Goal: Task Accomplishment & Management: Use online tool/utility

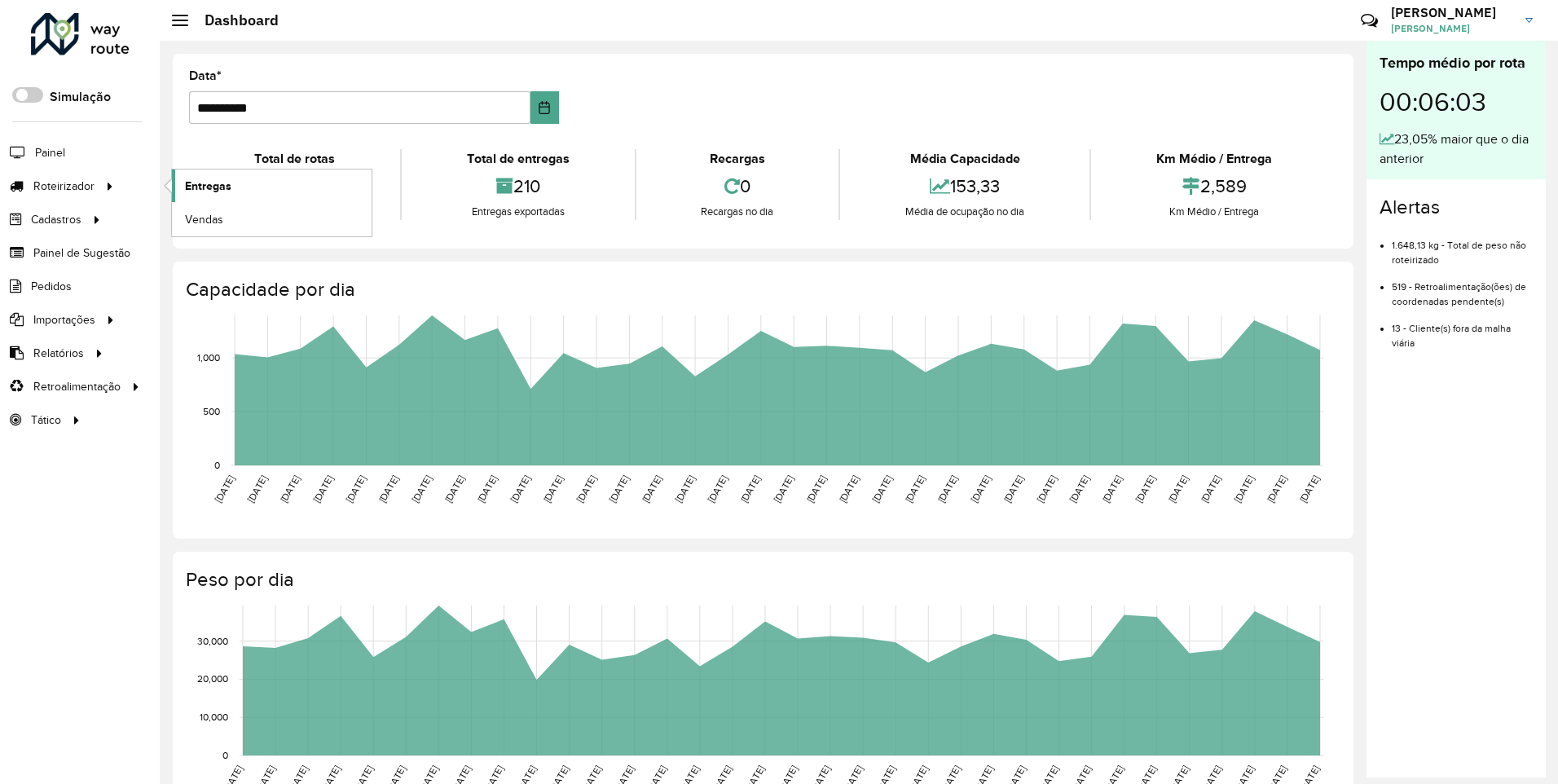
click at [200, 182] on span "Entregas" at bounding box center [208, 187] width 47 height 17
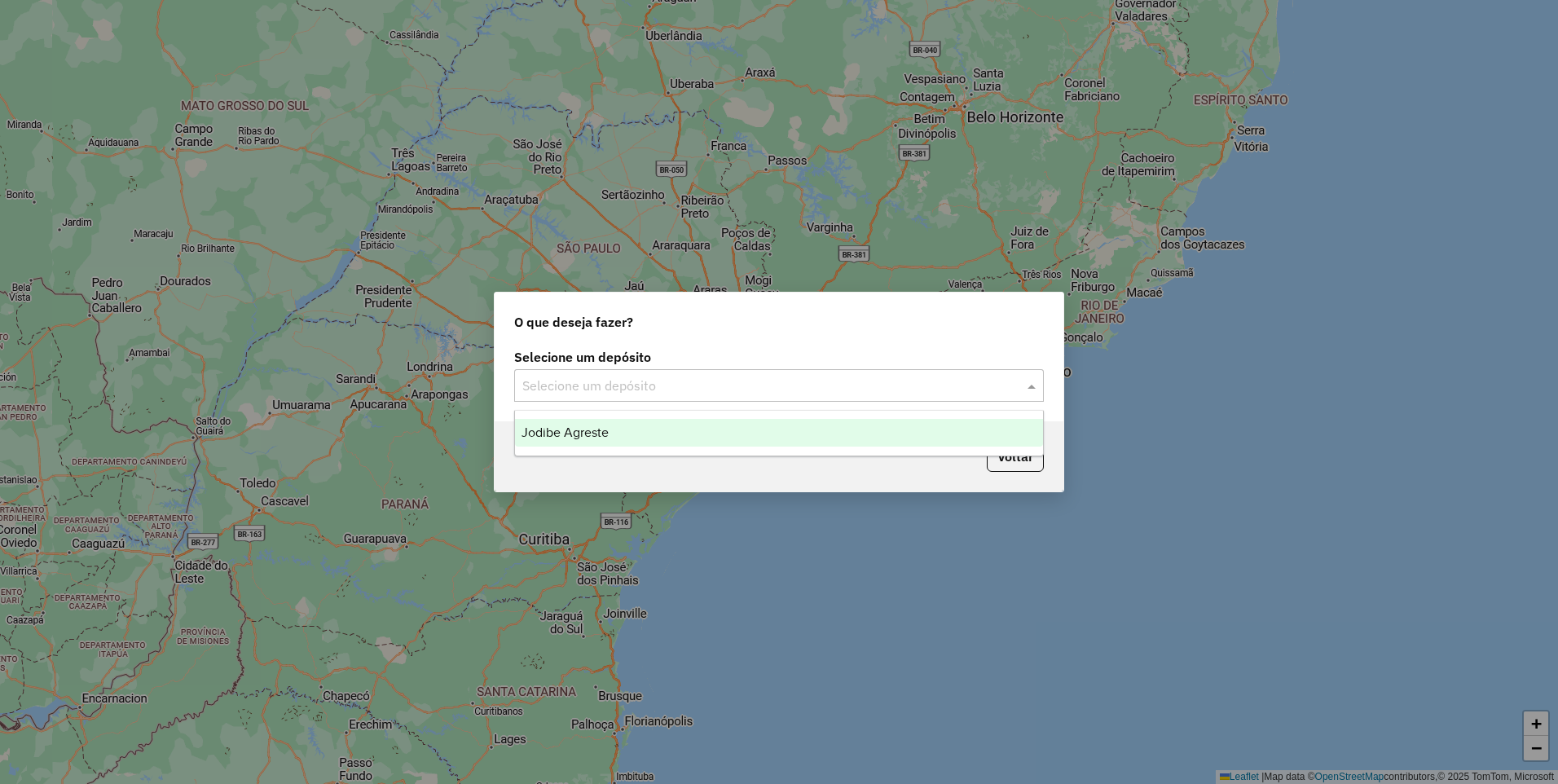
click at [708, 393] on input "text" at bounding box center [763, 386] width 481 height 20
click at [707, 439] on div "Jodibe Agreste" at bounding box center [778, 433] width 528 height 28
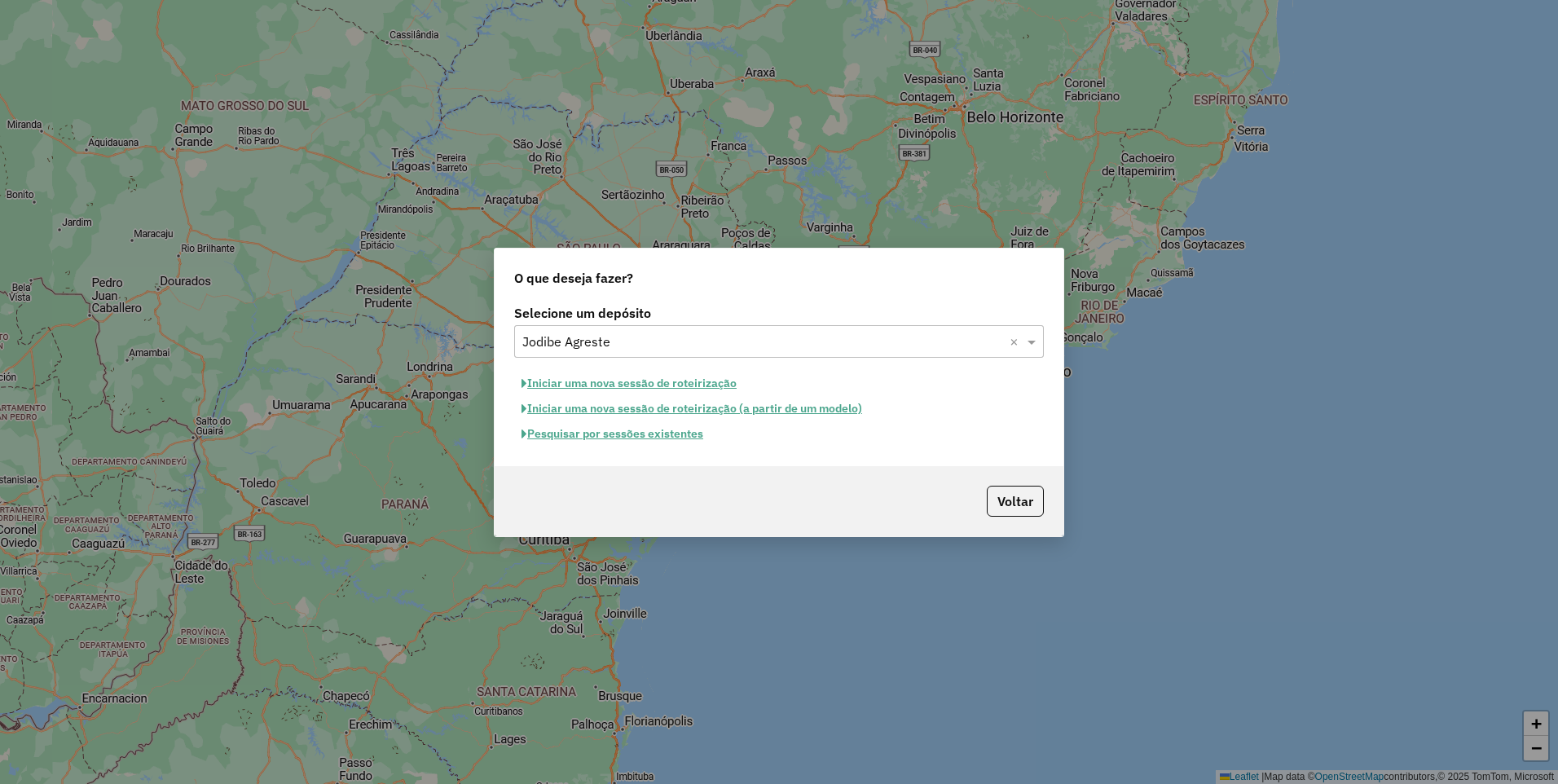
click at [645, 439] on button "Pesquisar por sessões existentes" at bounding box center [611, 433] width 196 height 25
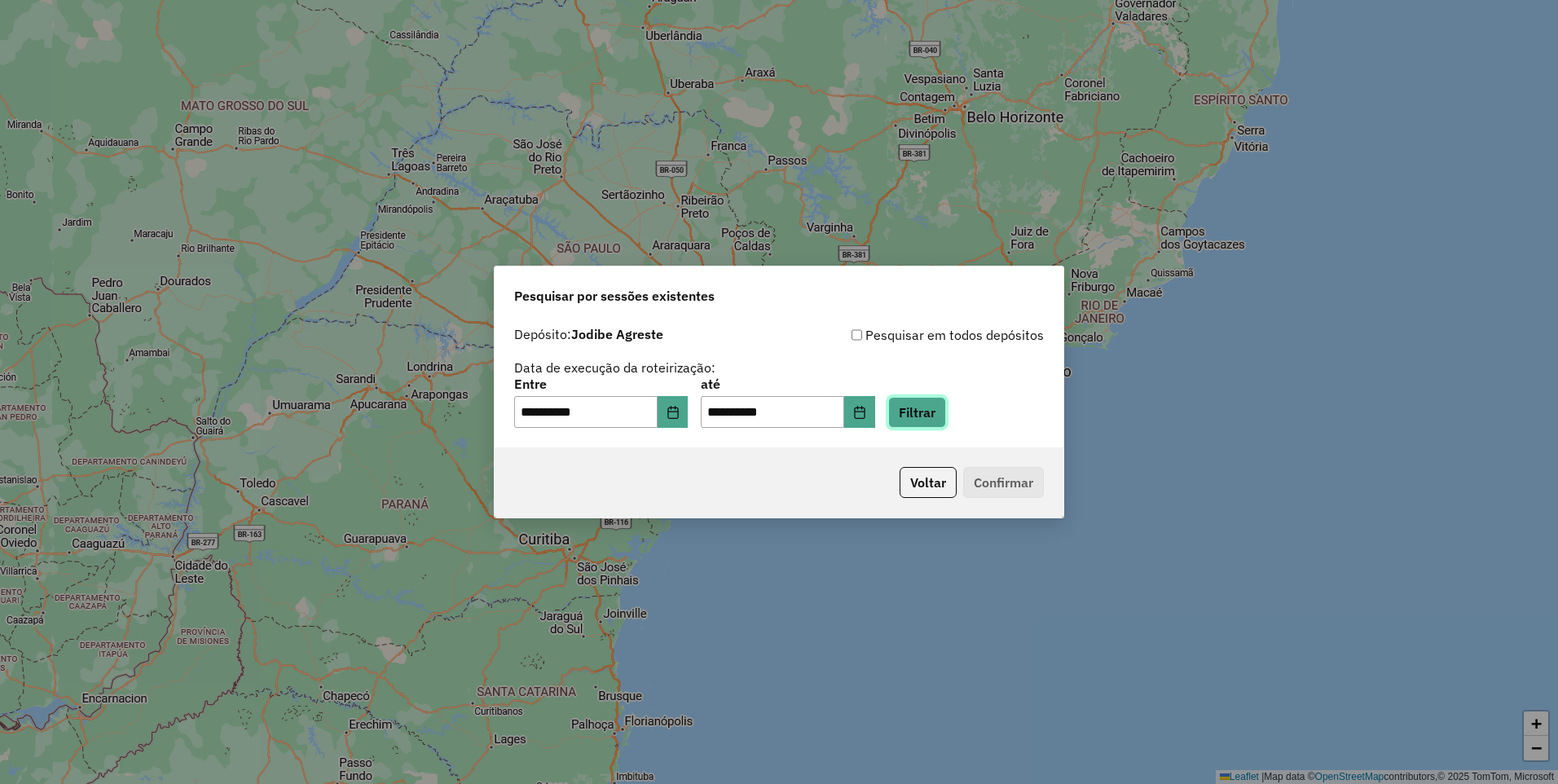
click at [935, 412] on button "Filtrar" at bounding box center [916, 412] width 58 height 31
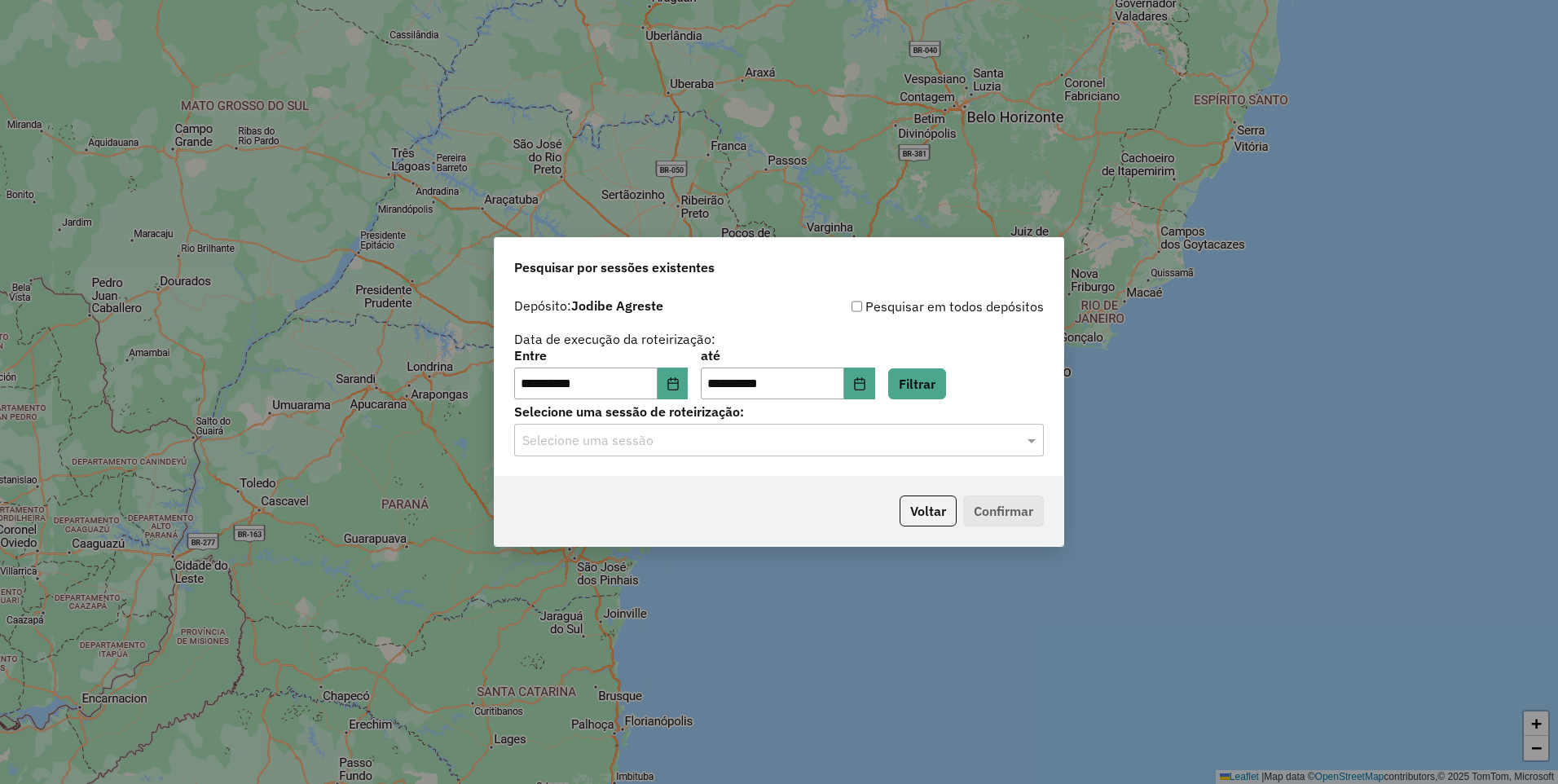
click at [928, 438] on input "text" at bounding box center [763, 440] width 481 height 20
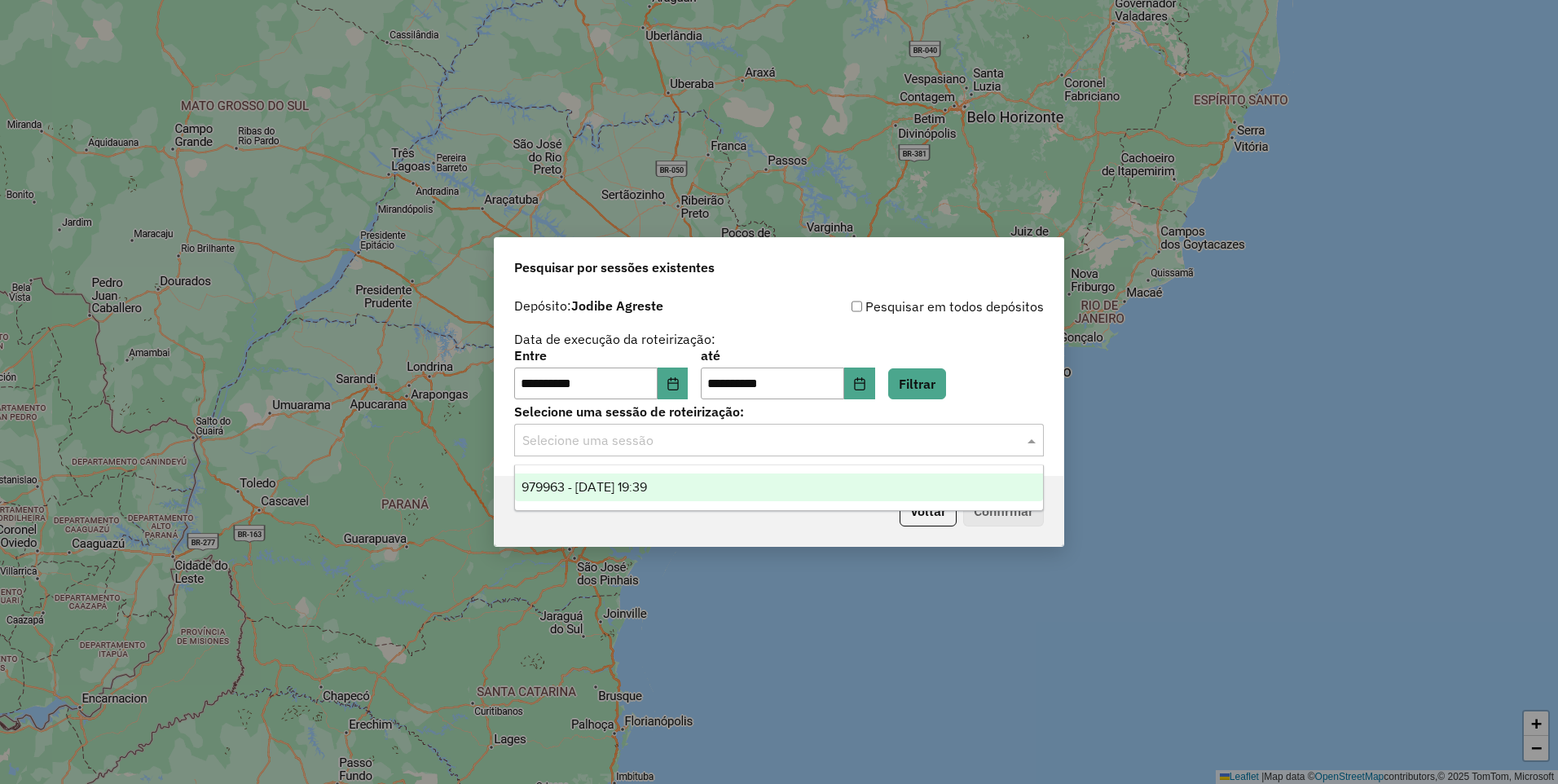
click at [906, 479] on div "979963 - [DATE] 19:39" at bounding box center [778, 487] width 528 height 28
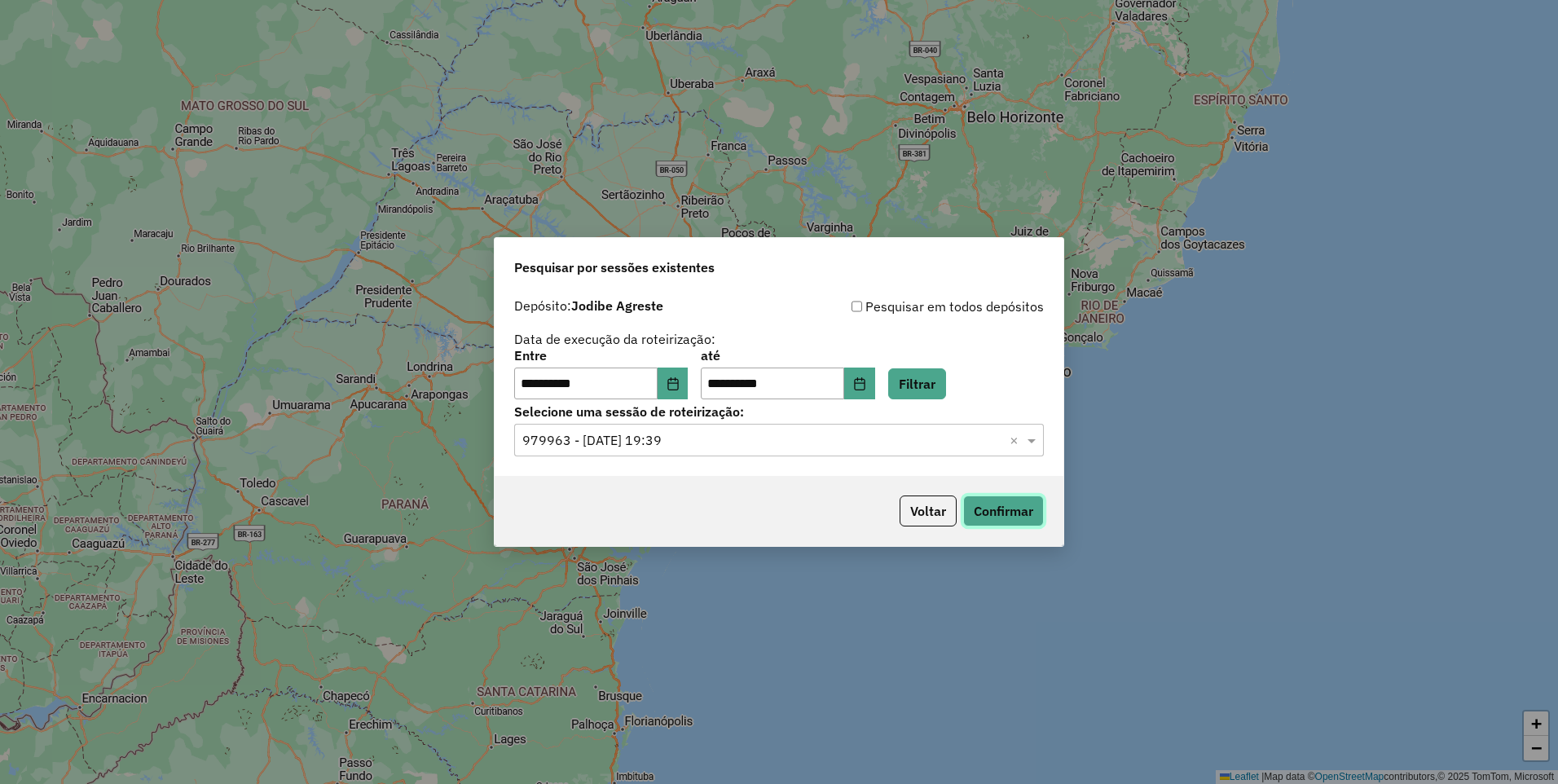
click at [991, 517] on button "Confirmar" at bounding box center [1003, 511] width 80 height 31
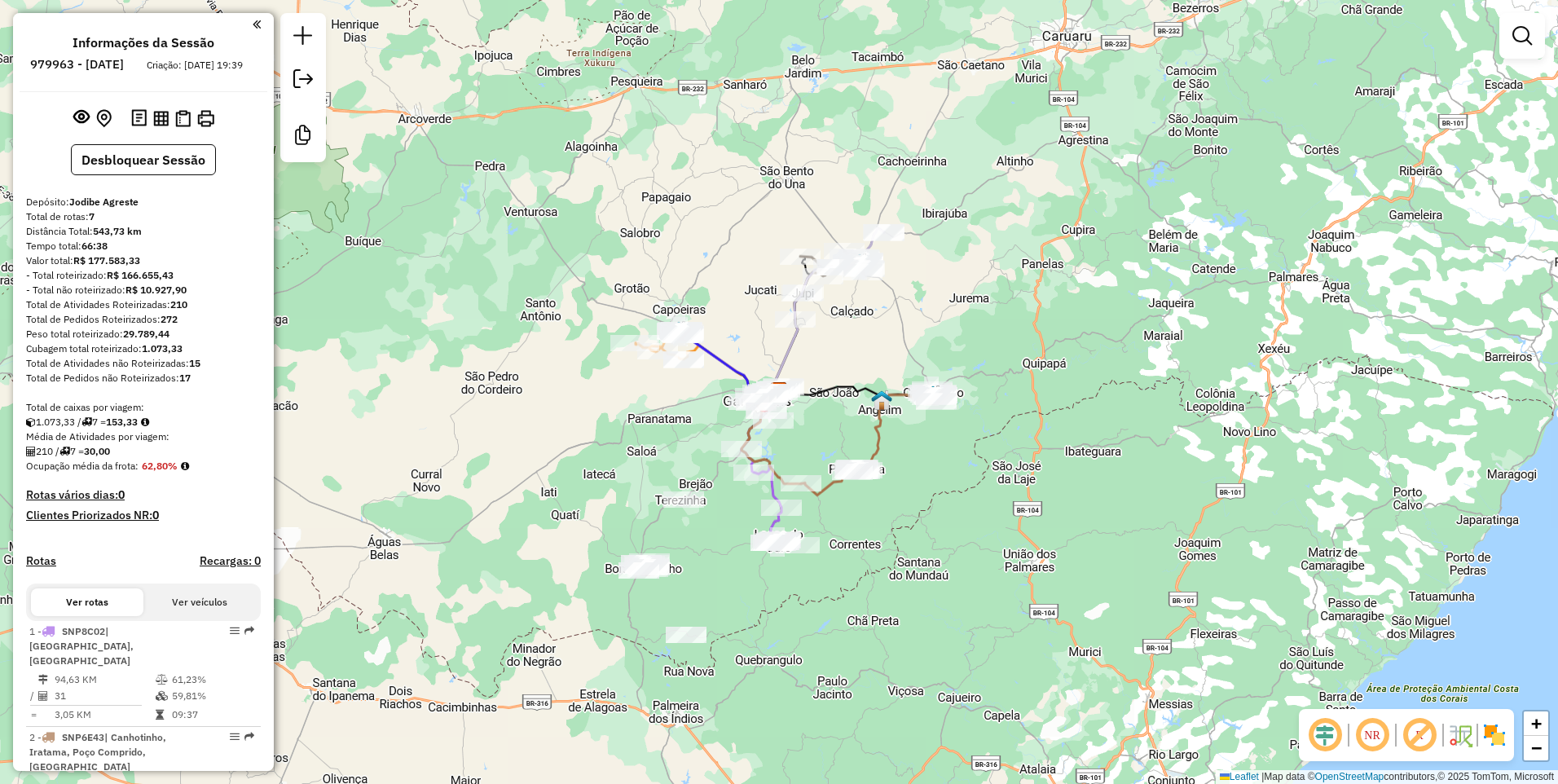
click at [1373, 731] on em at bounding box center [1371, 734] width 39 height 39
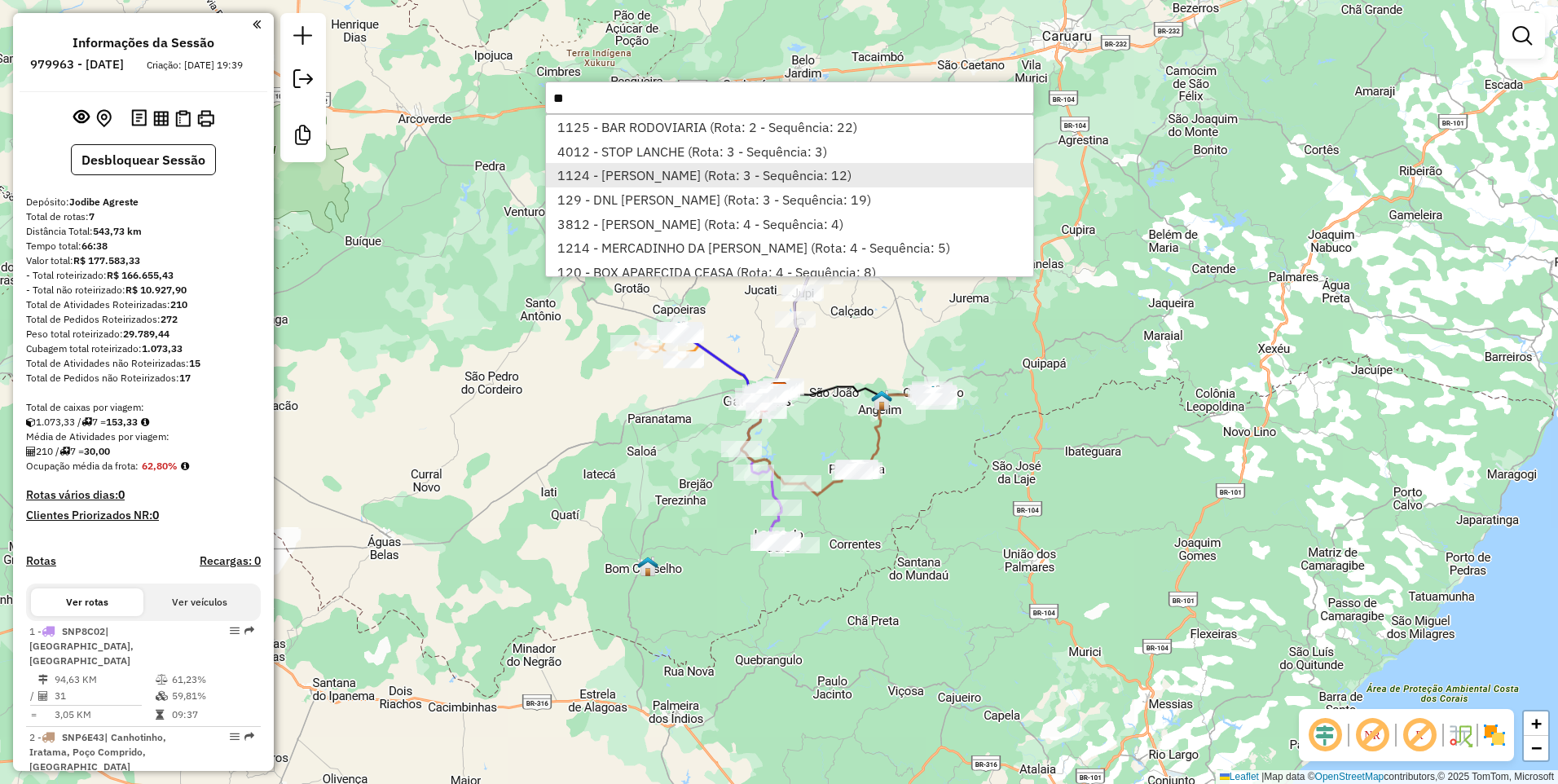
scroll to position [166, 0]
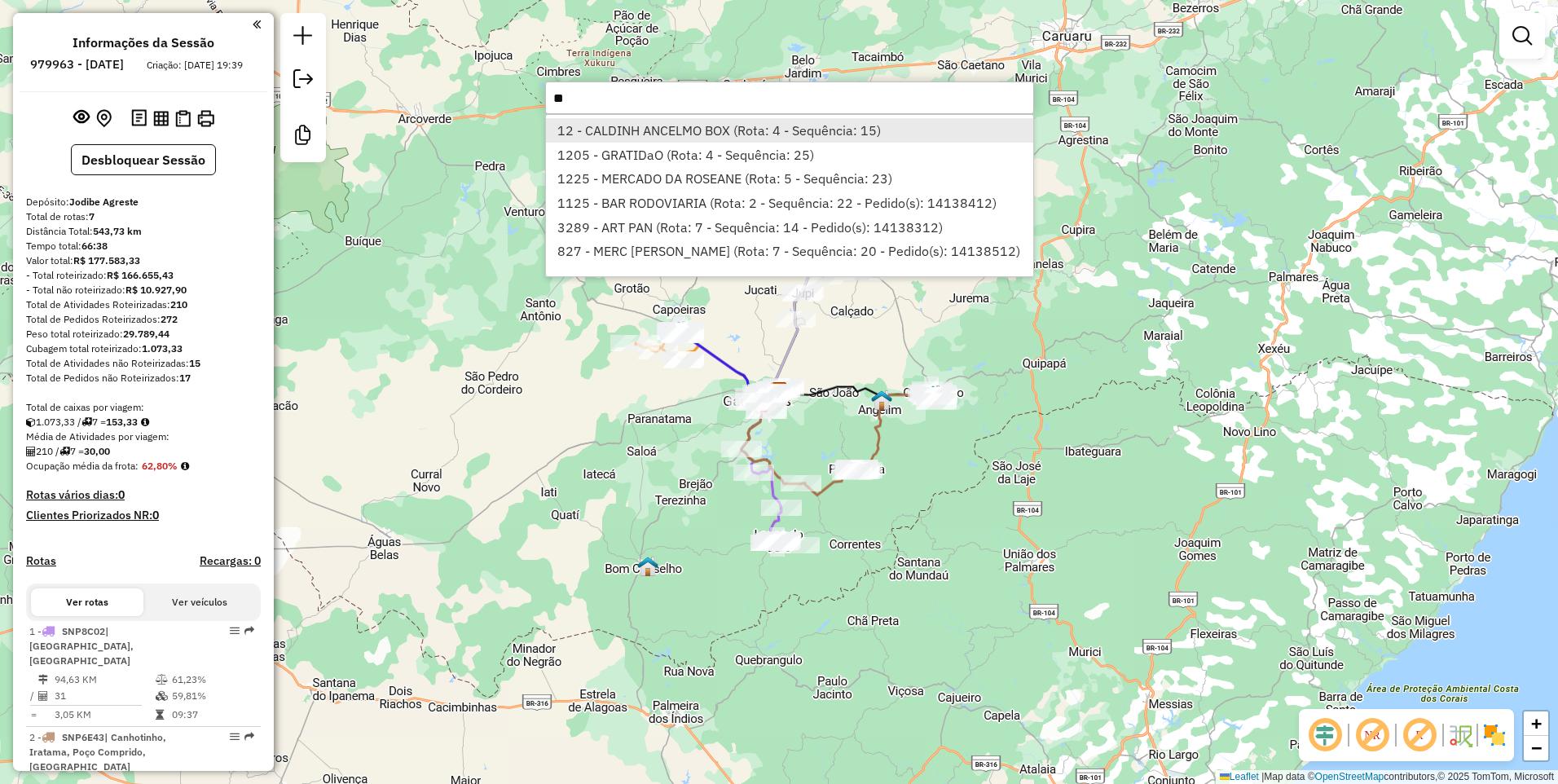
type input "**"
click at [785, 130] on li "12 - CALDINH ANCELMO BOX (Rota: 4 - Sequência: 15)" at bounding box center [789, 130] width 487 height 24
select select "**********"
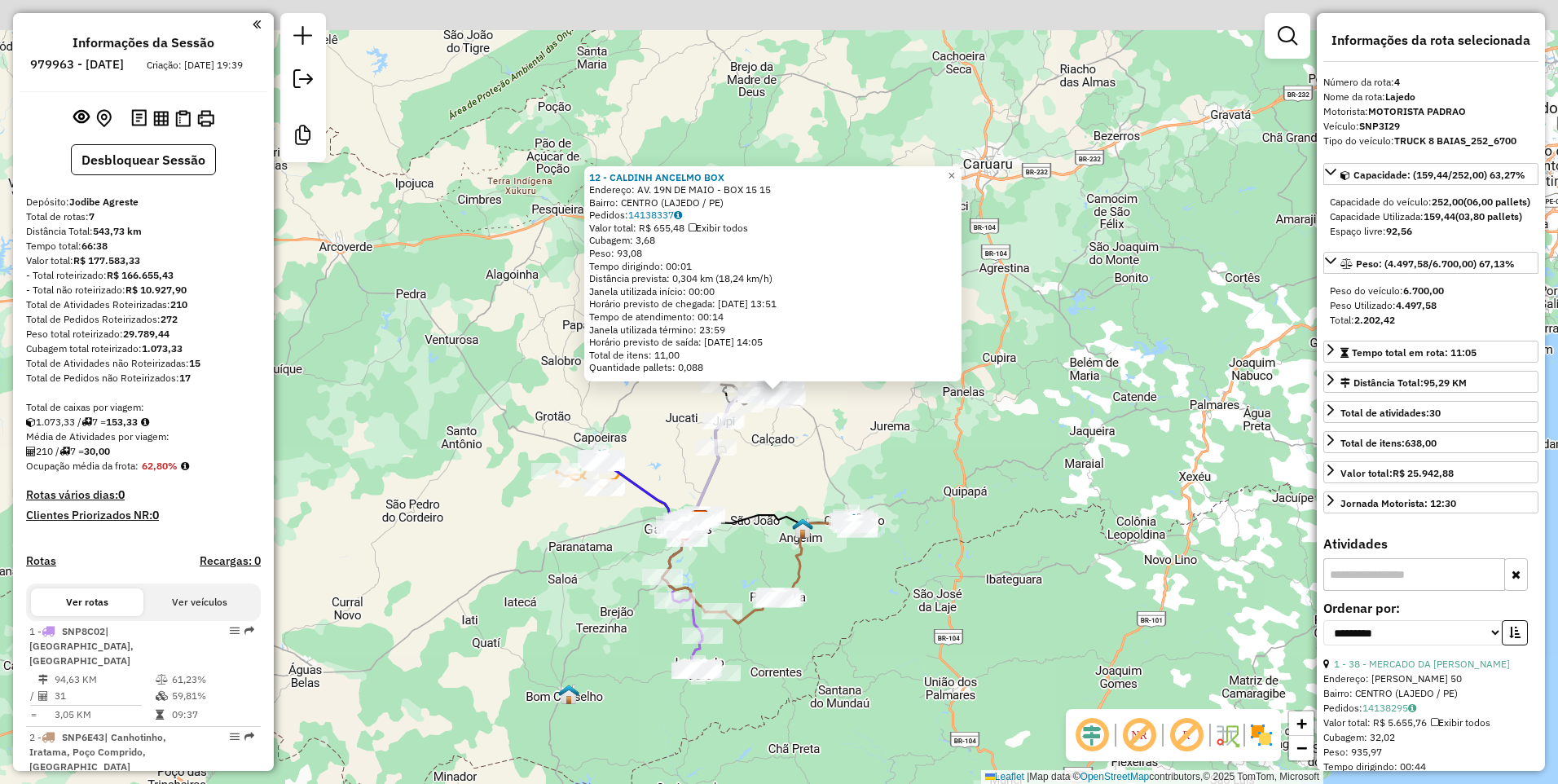
scroll to position [757, 0]
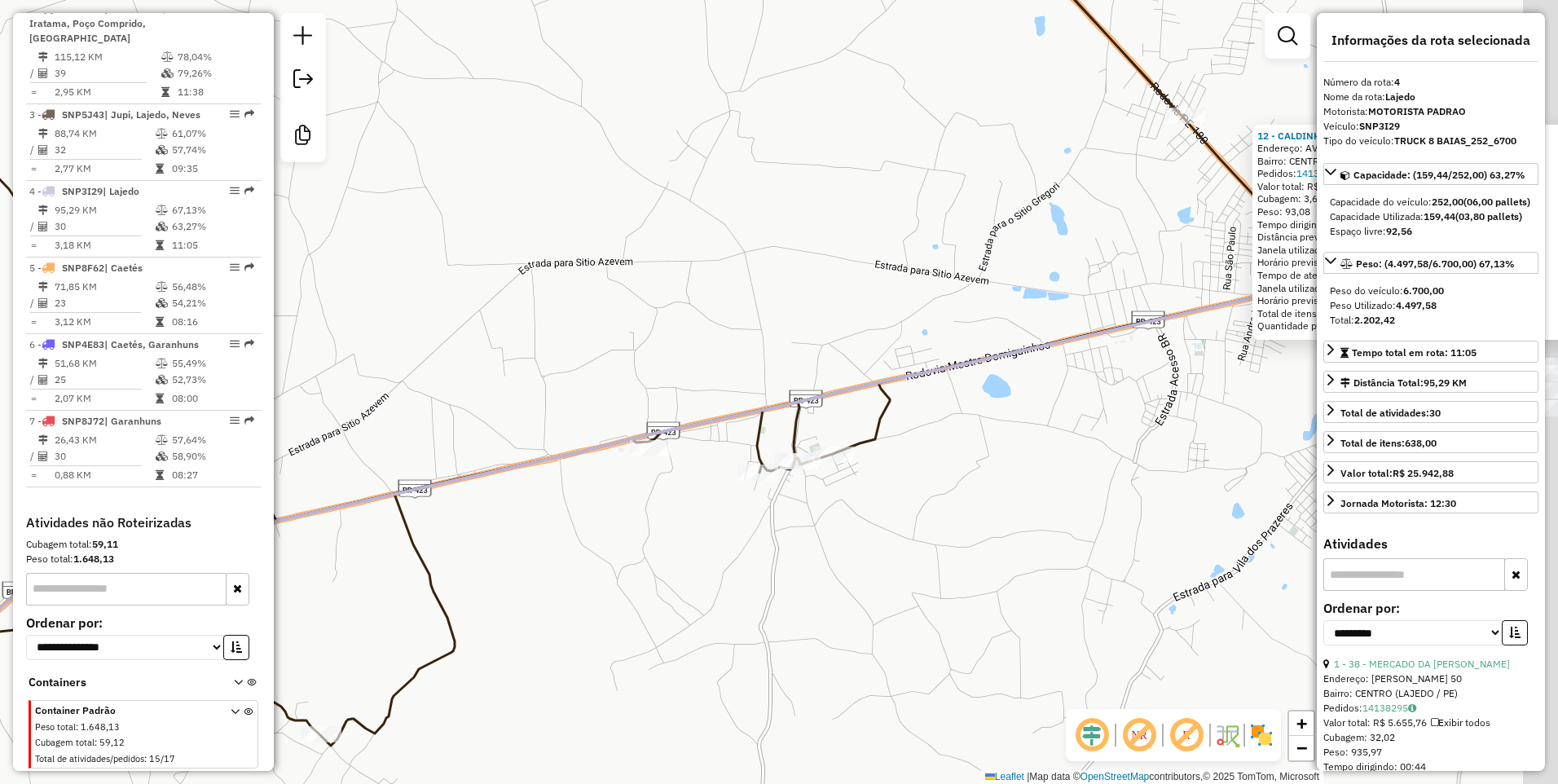
drag, startPoint x: 1095, startPoint y: 439, endPoint x: 622, endPoint y: 335, distance: 484.3
click at [627, 338] on icon at bounding box center [571, 379] width 1849 height 885
